Goal: Navigation & Orientation: Find specific page/section

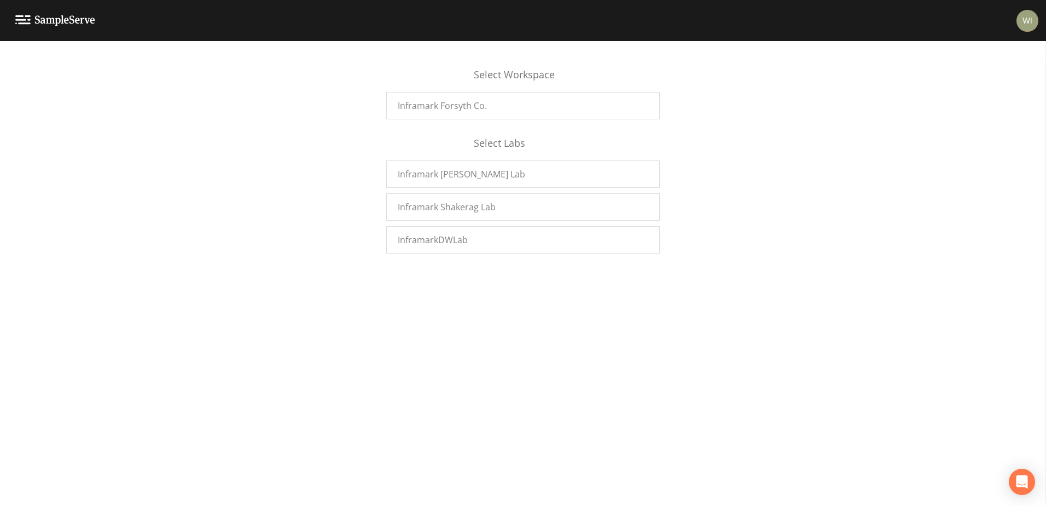
click at [750, 247] on div "Select Workspace Inframark Forsyth Co. Select Labs Inframark [PERSON_NAME] Lab …" at bounding box center [523, 155] width 1046 height 208
click at [20, 22] on img at bounding box center [55, 20] width 80 height 10
click at [500, 175] on div "Inframark [PERSON_NAME] Lab" at bounding box center [523, 173] width 274 height 27
